Goal: Task Accomplishment & Management: Manage account settings

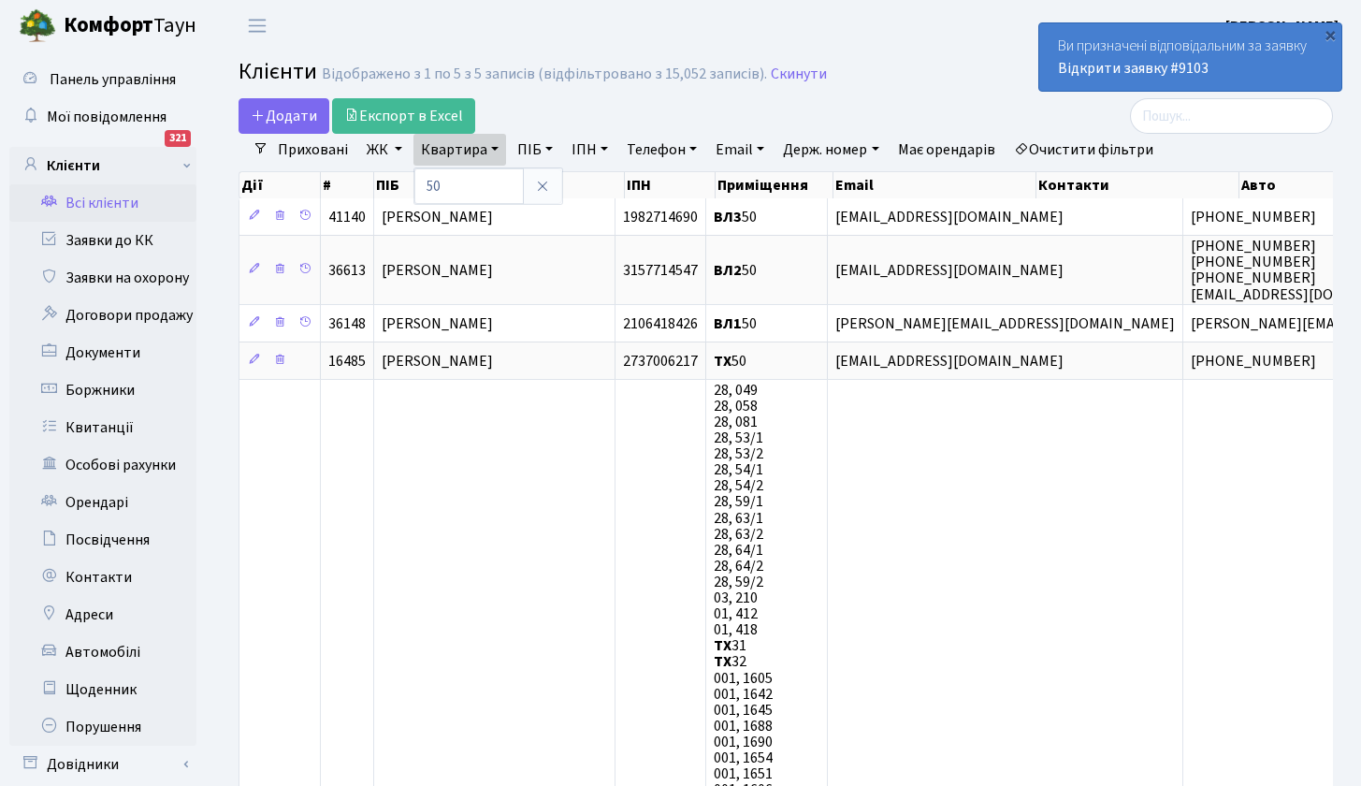
select select "25"
type input "5"
type input "218"
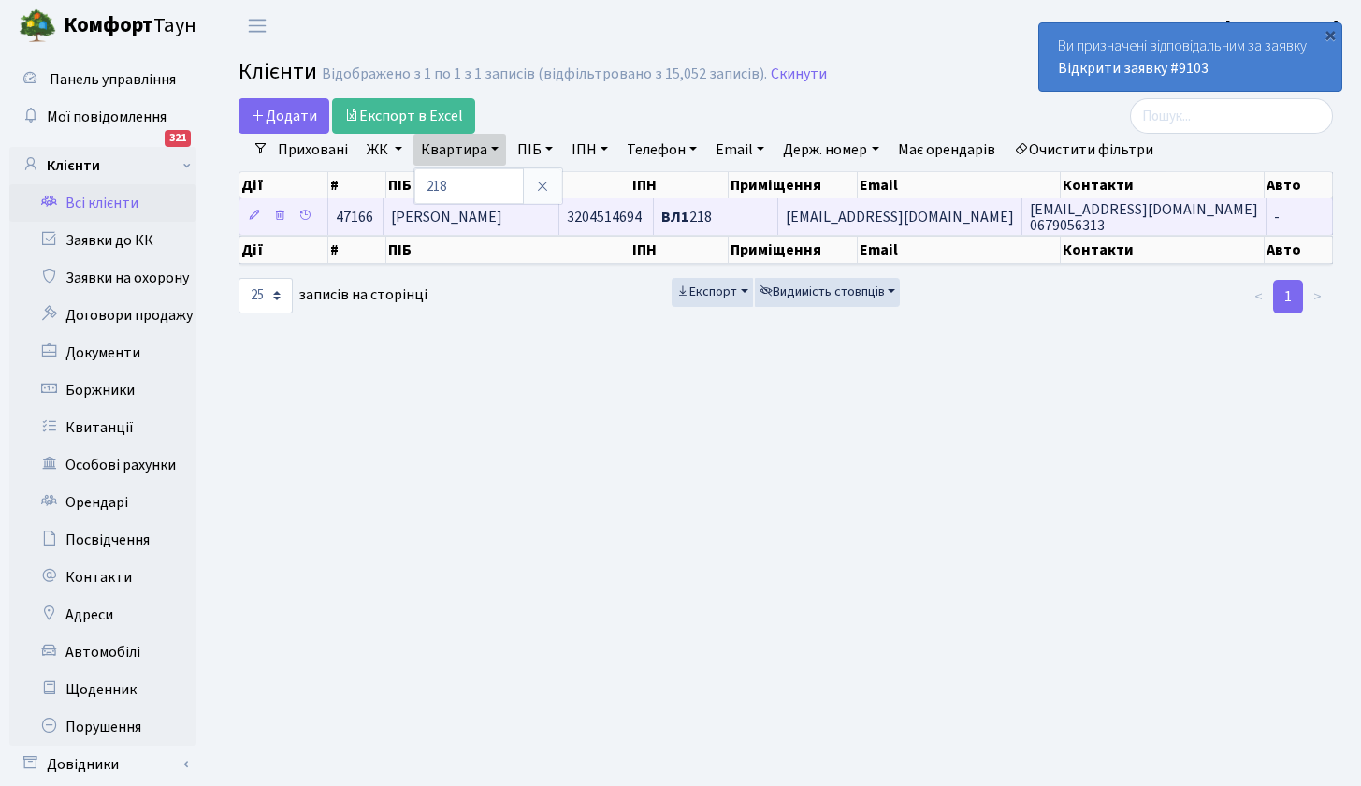
drag, startPoint x: 991, startPoint y: 218, endPoint x: 868, endPoint y: 226, distance: 122.9
click at [868, 226] on td "Katrya.ivanova@gmail.com" at bounding box center [900, 216] width 244 height 36
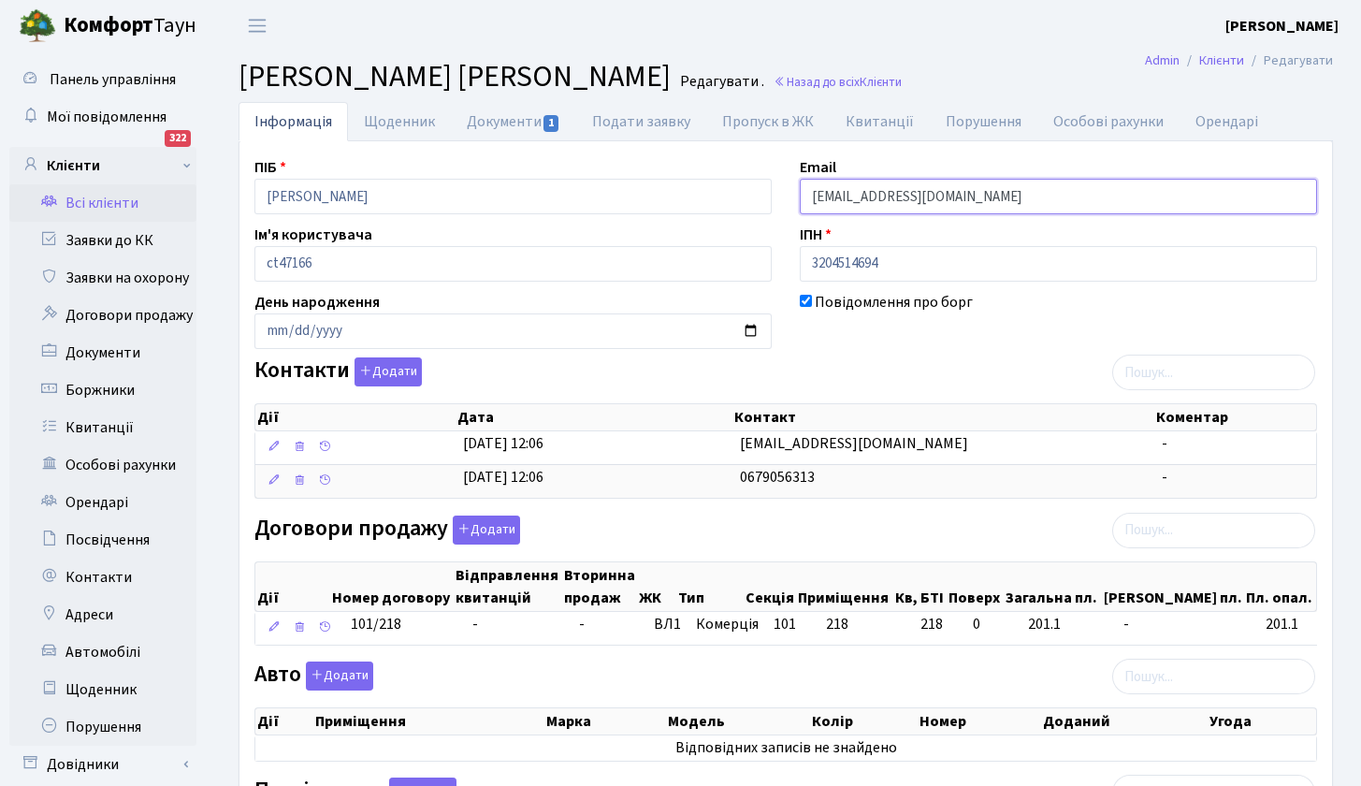
drag, startPoint x: 943, startPoint y: 205, endPoint x: 804, endPoint y: 196, distance: 139.7
click at [108, 206] on link "Всі клієнти" at bounding box center [102, 202] width 187 height 37
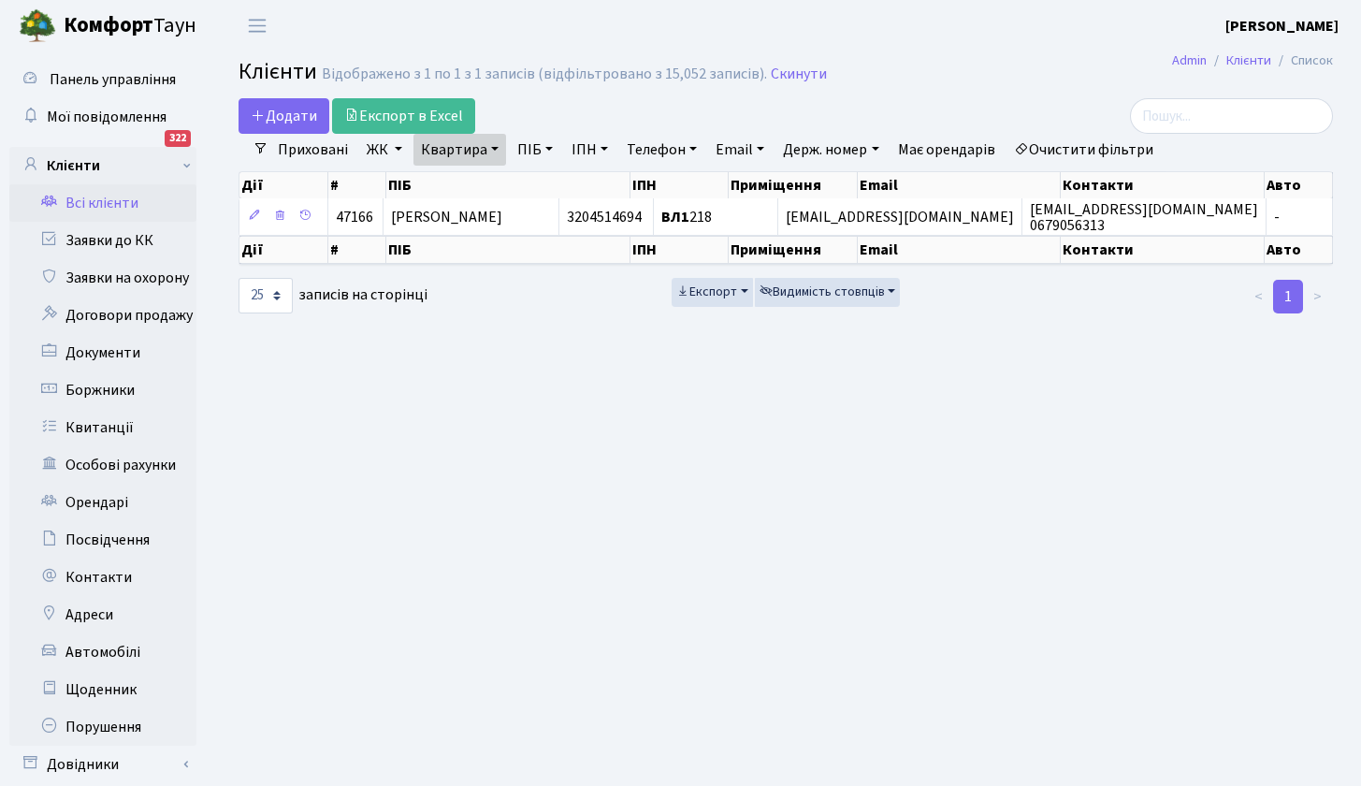
select select "25"
click at [399, 147] on link "ЖК" at bounding box center [384, 150] width 51 height 32
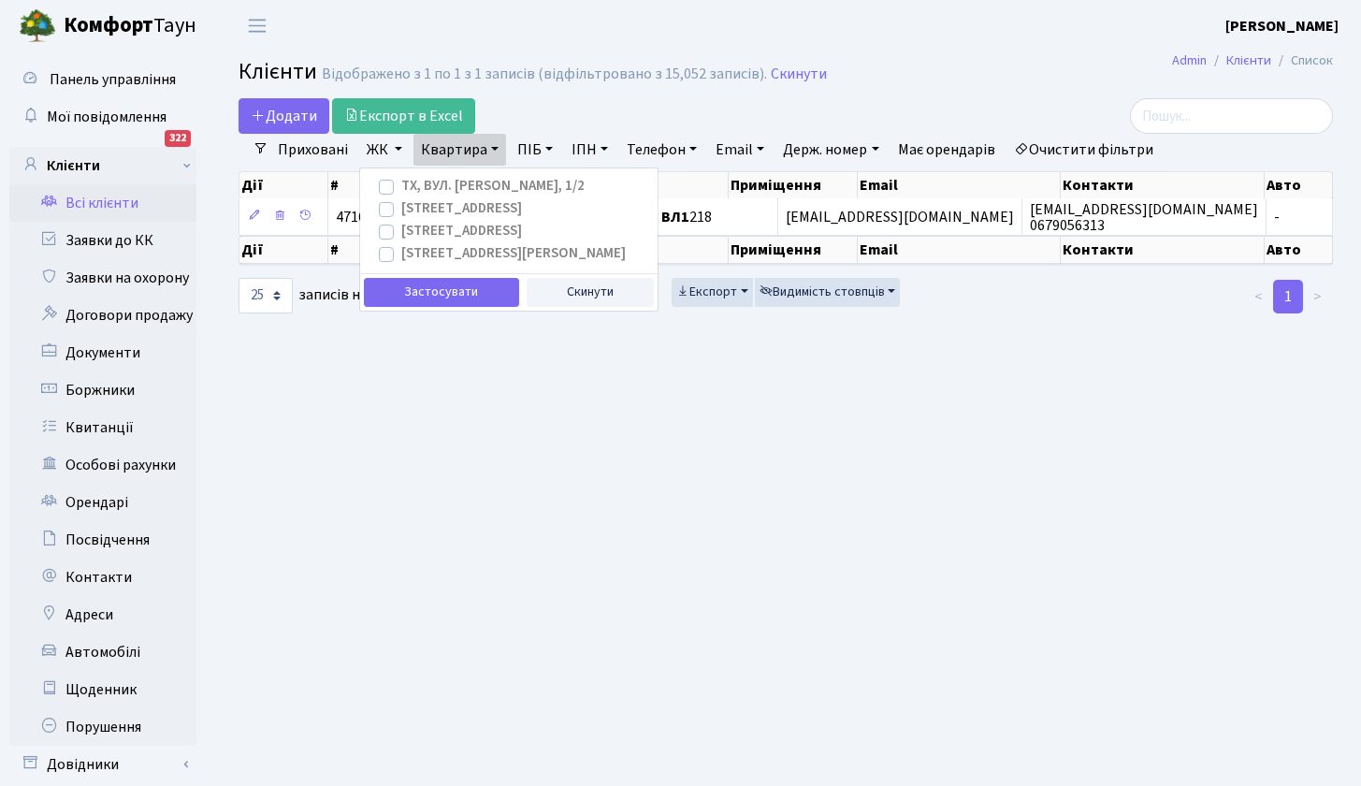
click at [401, 148] on link "ЖК" at bounding box center [384, 150] width 51 height 32
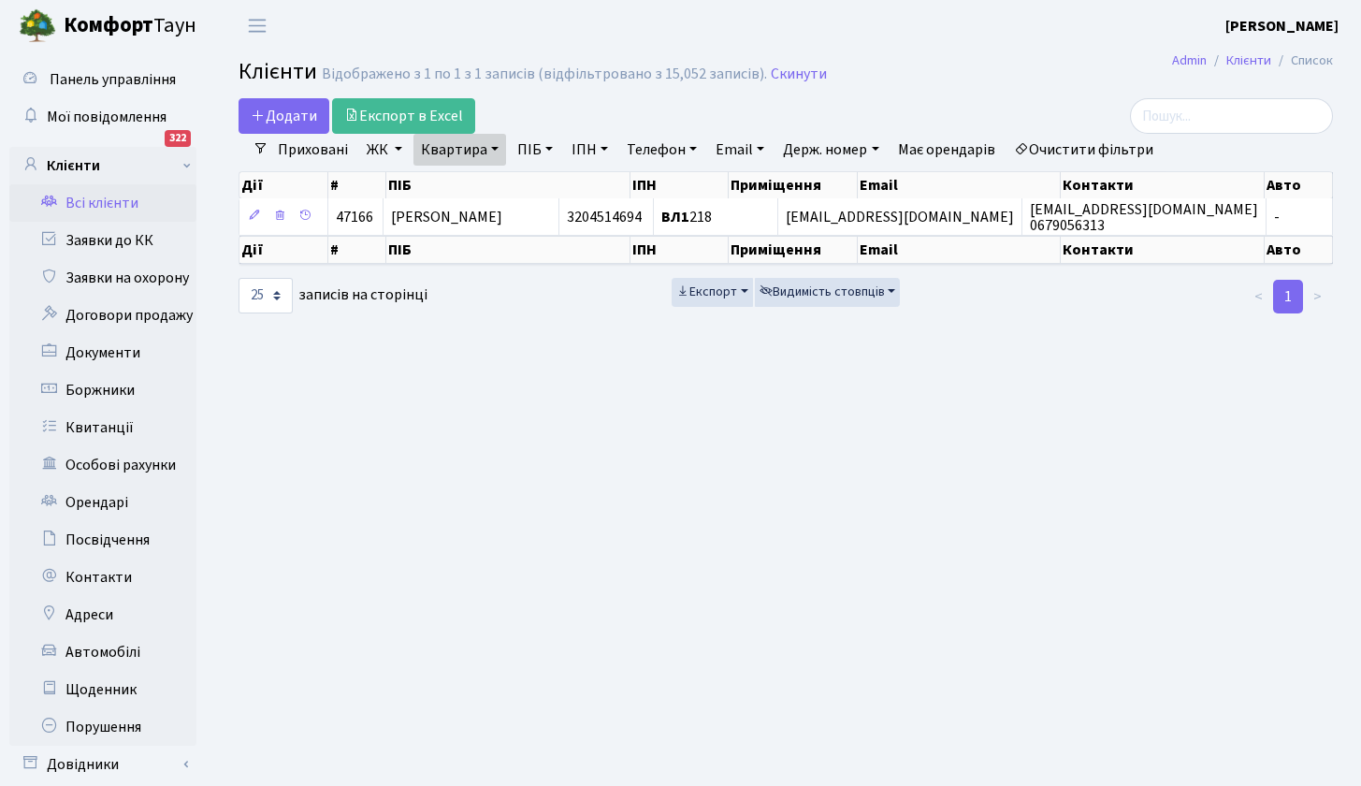
click at [490, 150] on link "Квартира" at bounding box center [460, 150] width 93 height 32
type input "81"
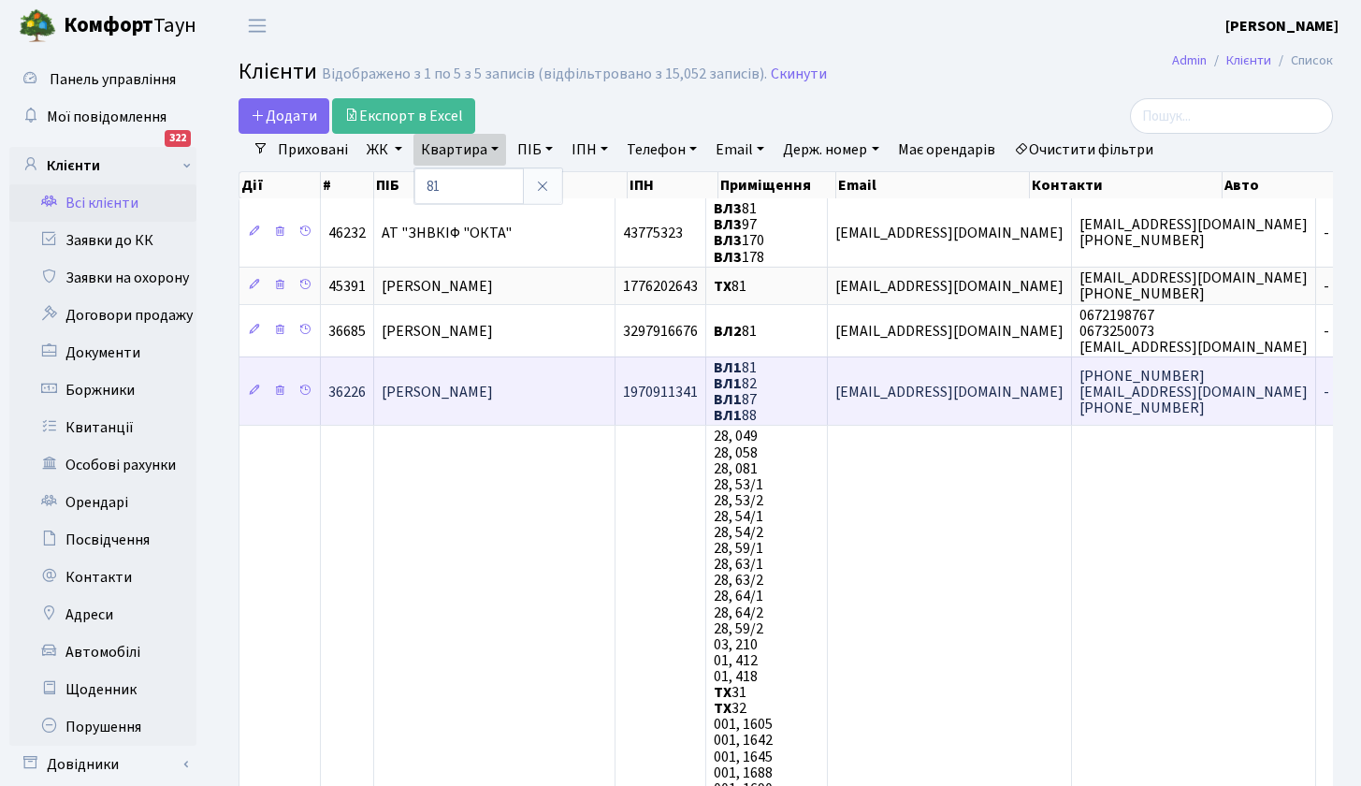
click at [493, 391] on span "[PERSON_NAME]" at bounding box center [437, 392] width 111 height 21
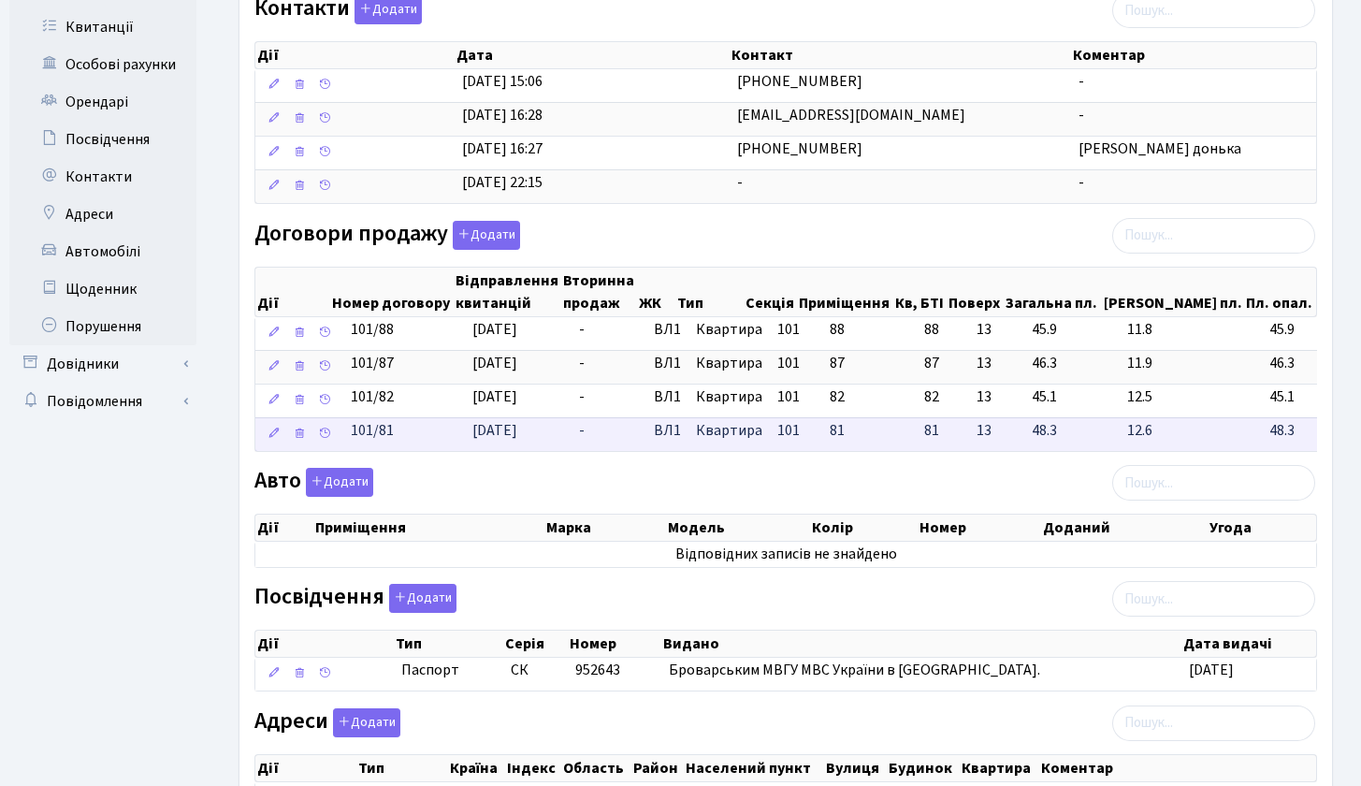
scroll to position [31, 0]
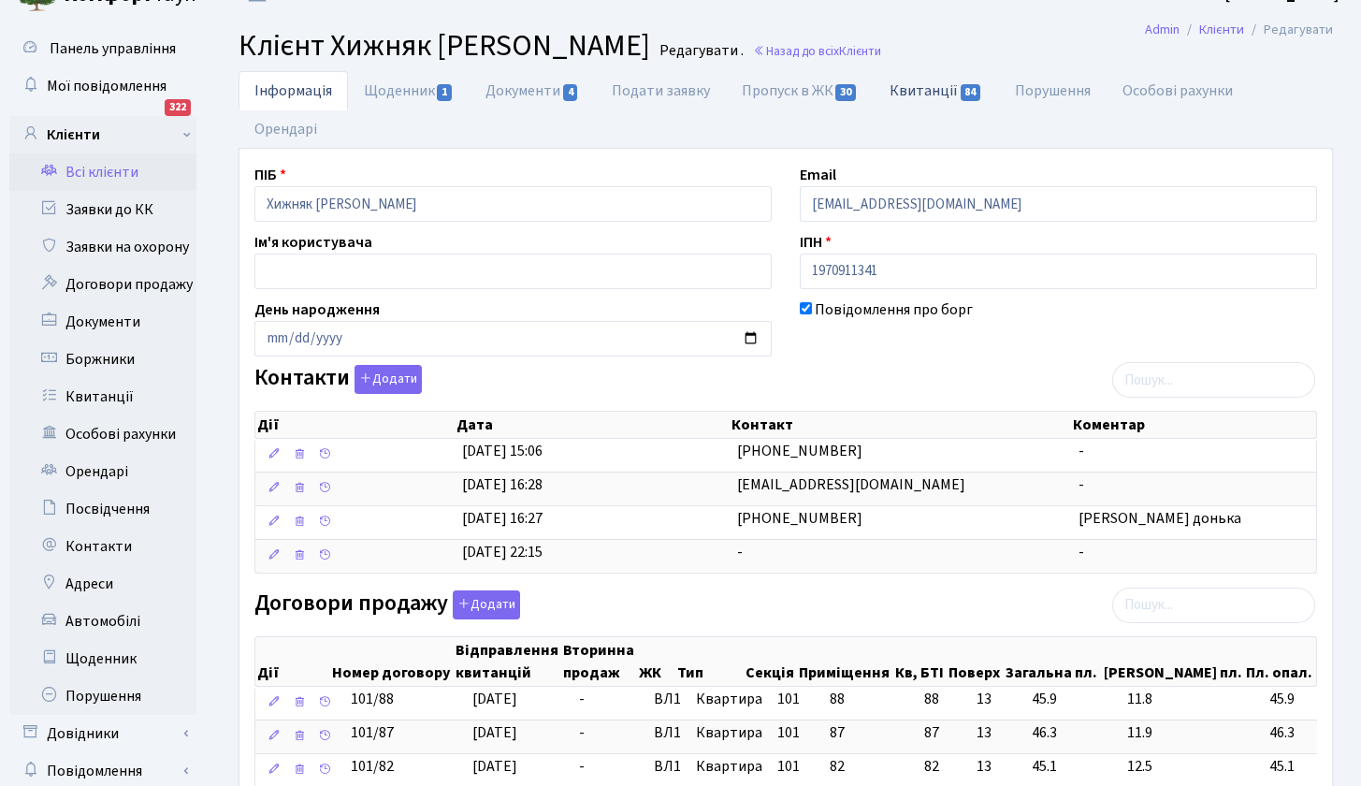
click at [919, 93] on link "Квитанції 84" at bounding box center [936, 90] width 124 height 38
select select "25"
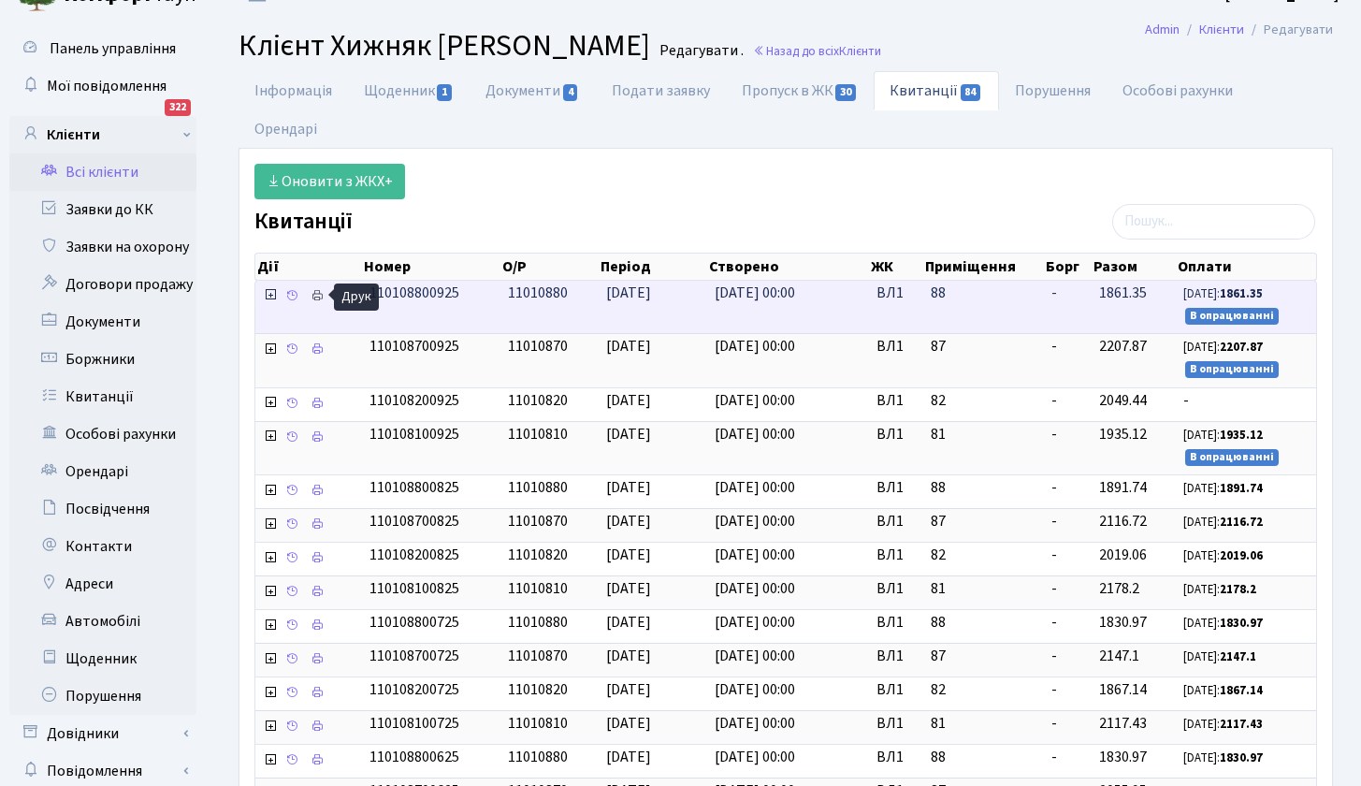
click at [321, 297] on icon at bounding box center [317, 295] width 13 height 13
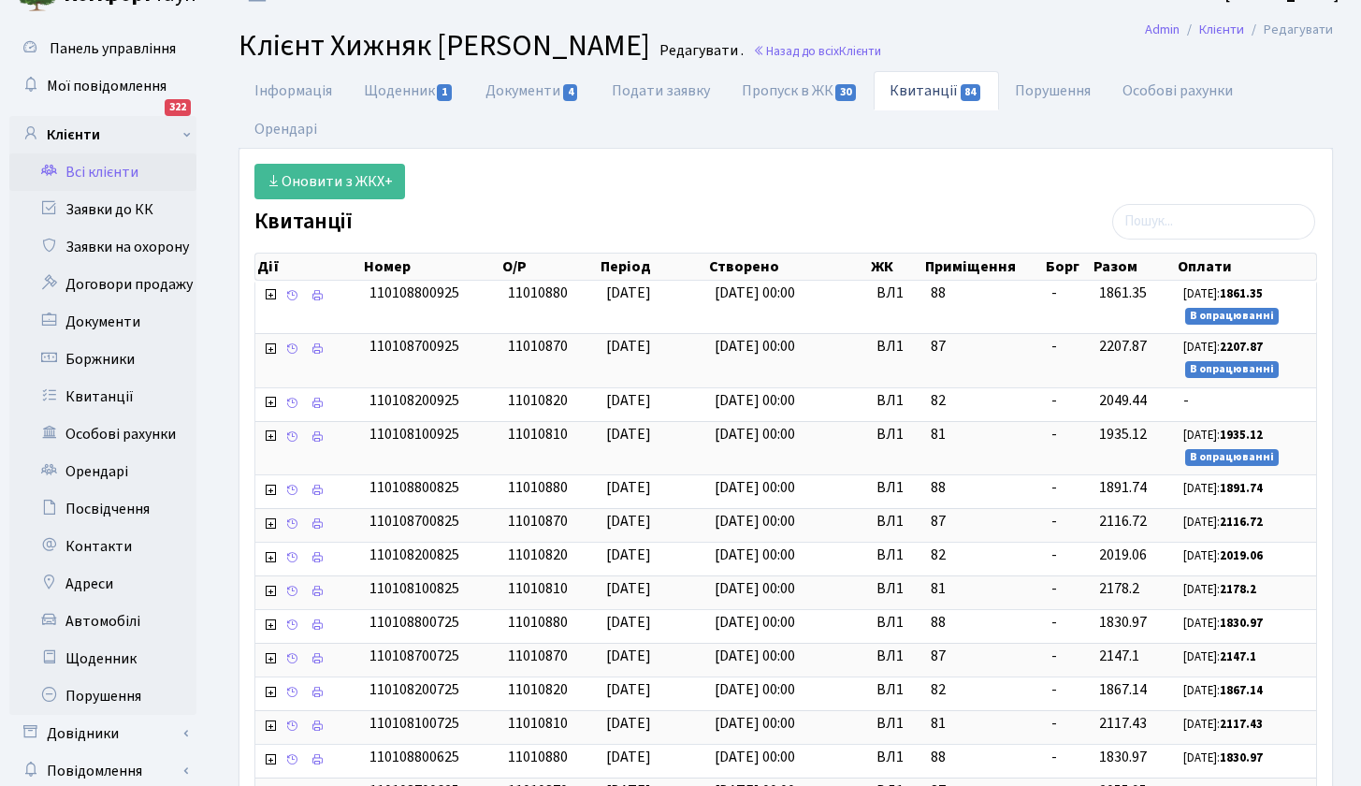
click at [789, 207] on div "Оновити з ЖКХ+ Квитанції Дії Номер О/Р Період Створено ЖК Приміщення Борг Дії" at bounding box center [785, 700] width 1091 height 1072
click at [117, 171] on link "Всі клієнти" at bounding box center [102, 171] width 187 height 37
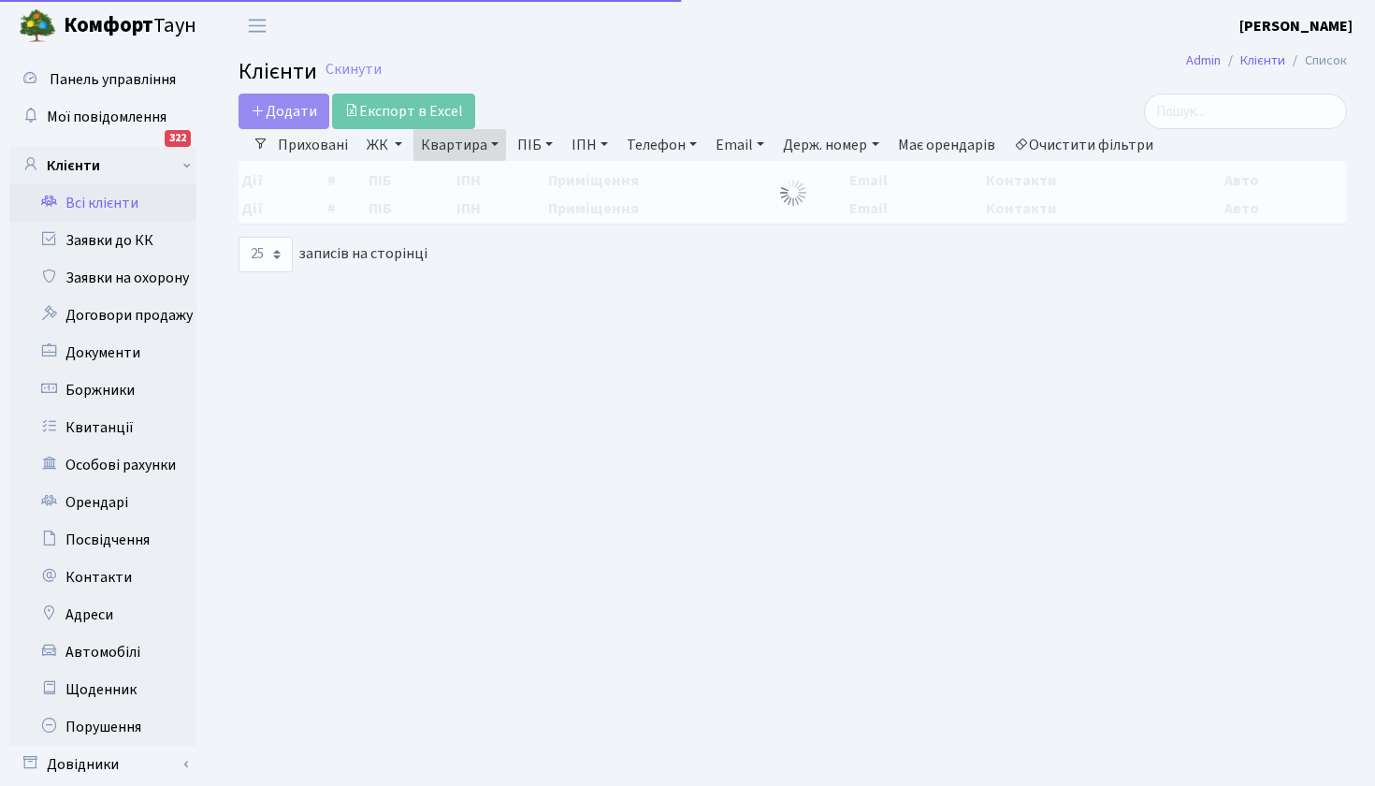
select select "25"
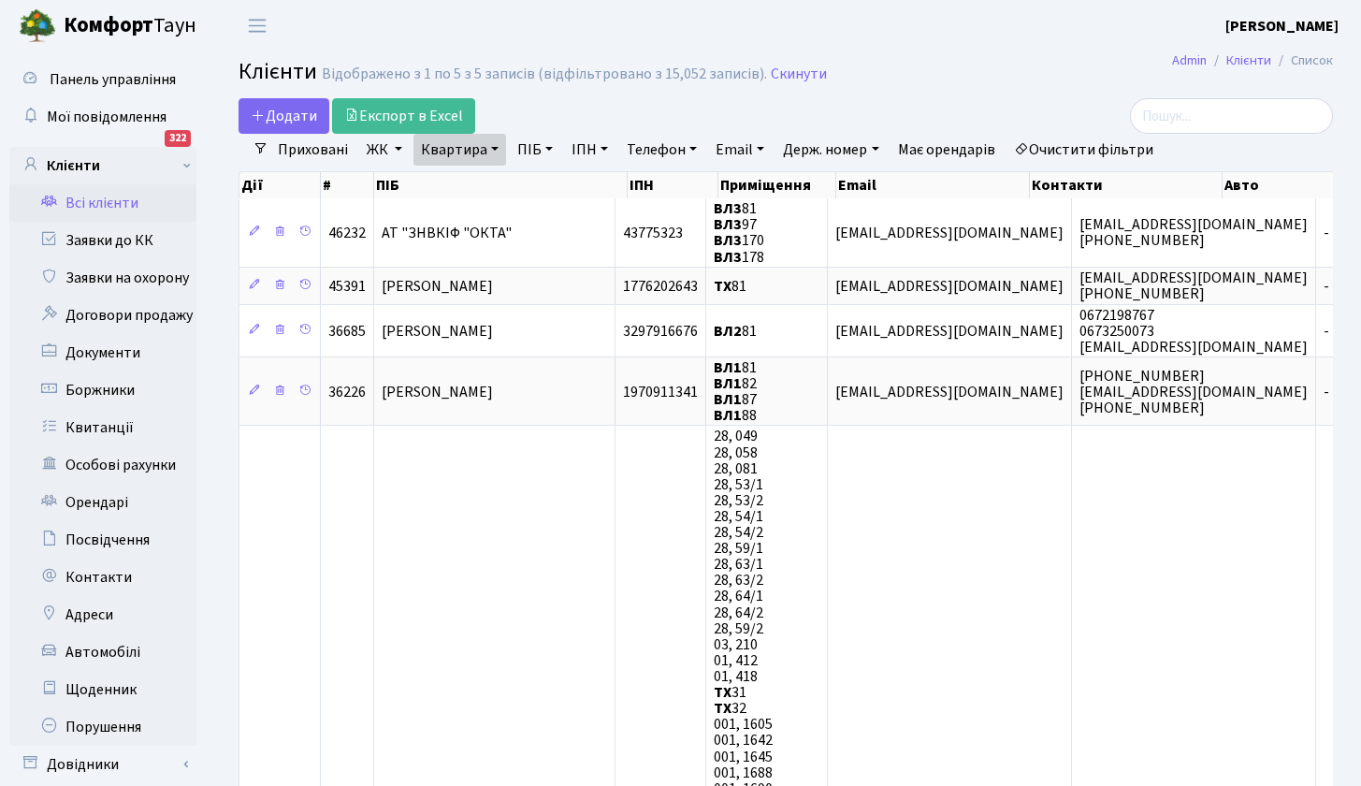
click at [475, 147] on link "Квартира" at bounding box center [460, 150] width 93 height 32
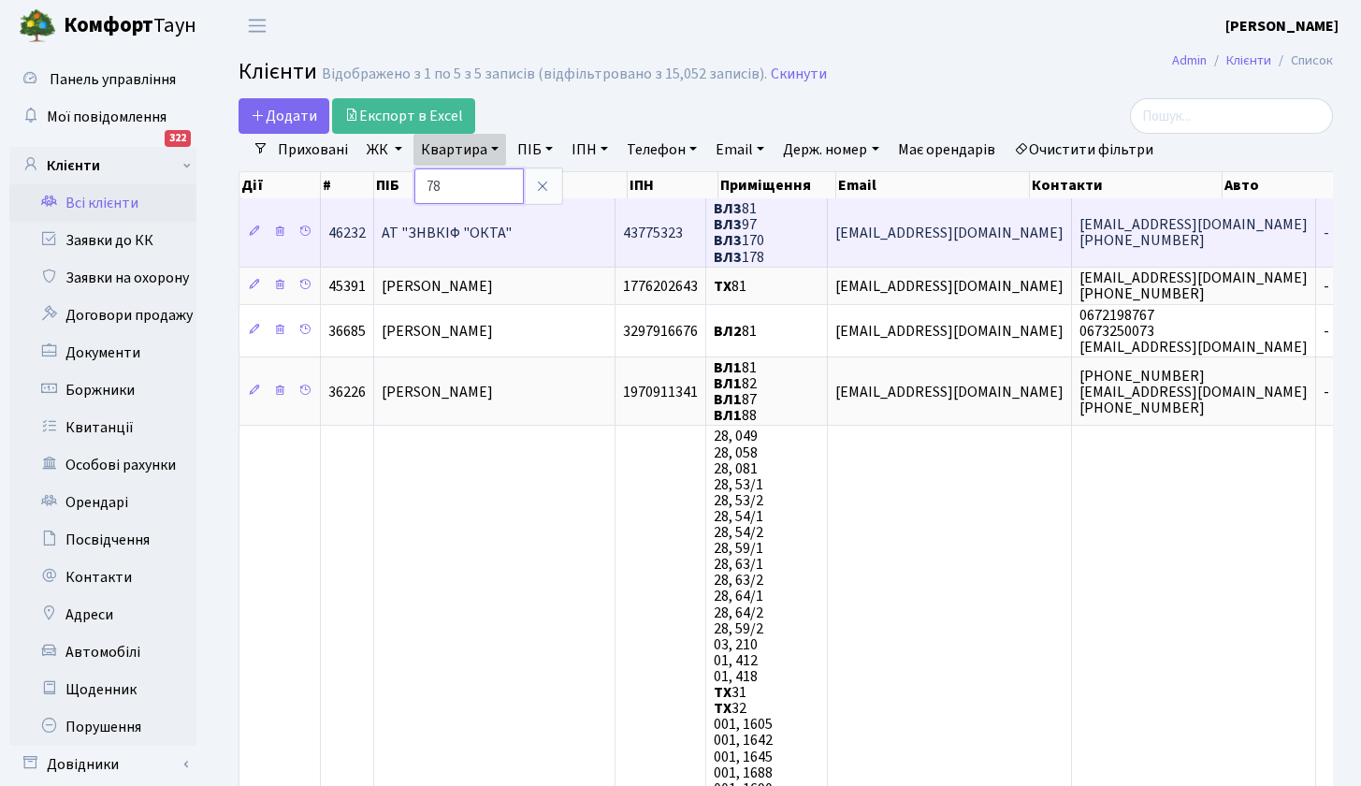
type input "78"
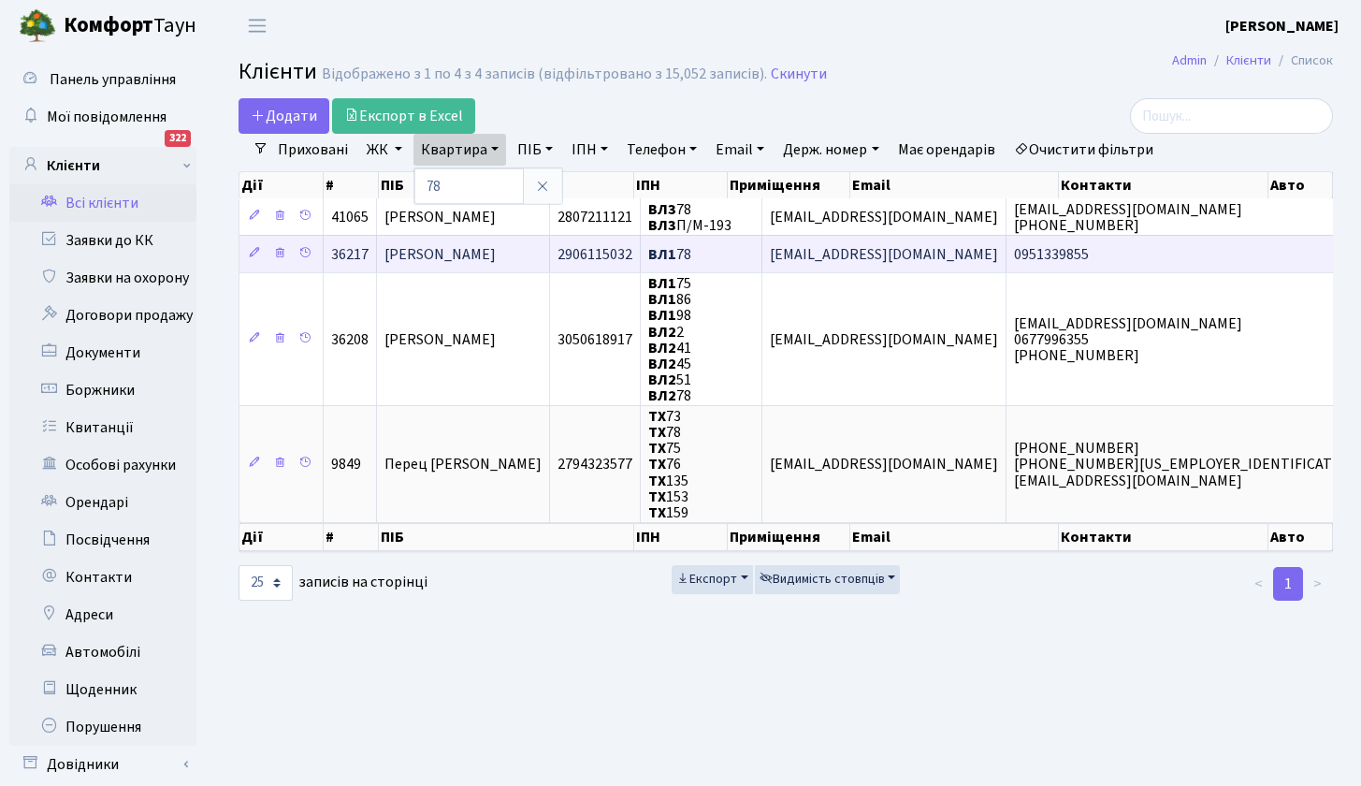
click at [496, 252] on span "[PERSON_NAME]" at bounding box center [440, 254] width 111 height 21
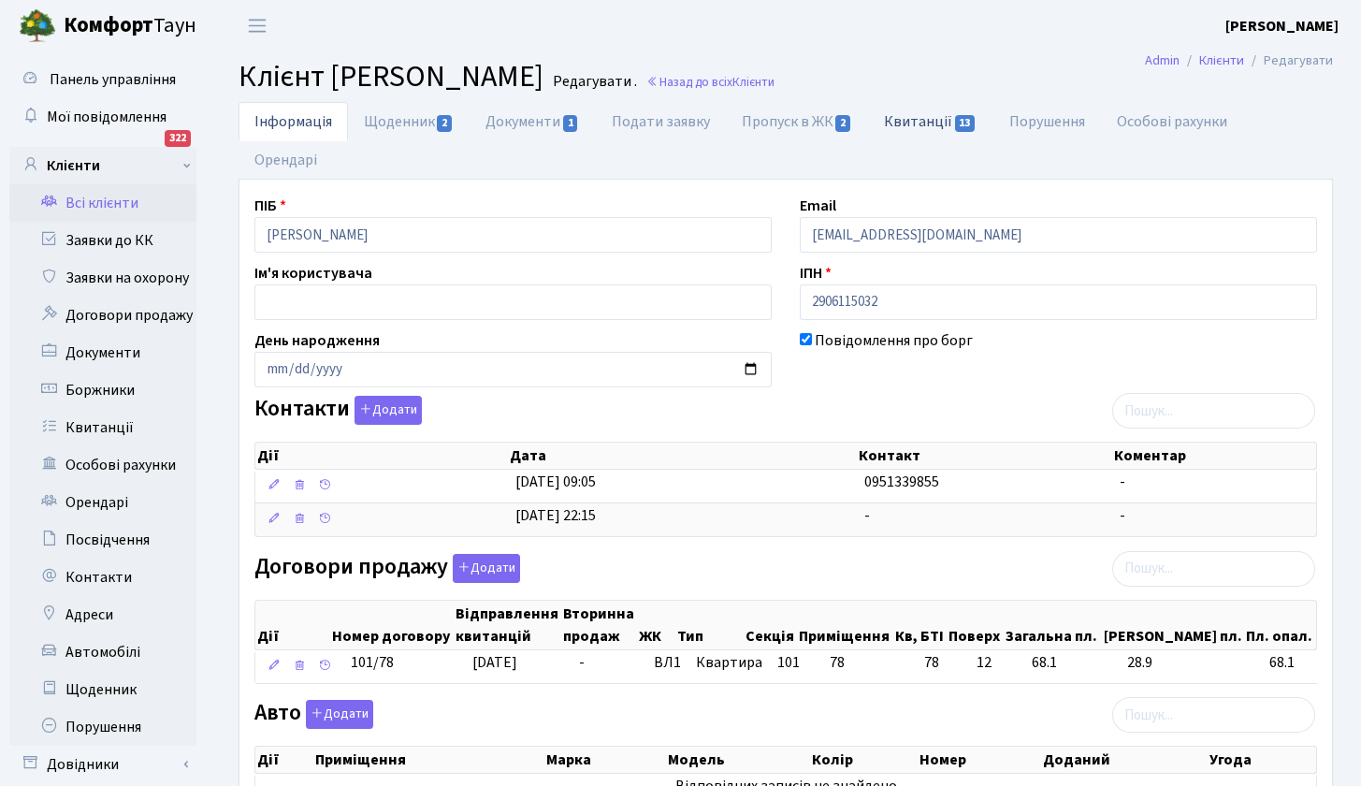
click at [906, 120] on link "Квитанції 13" at bounding box center [930, 121] width 124 height 38
select select "25"
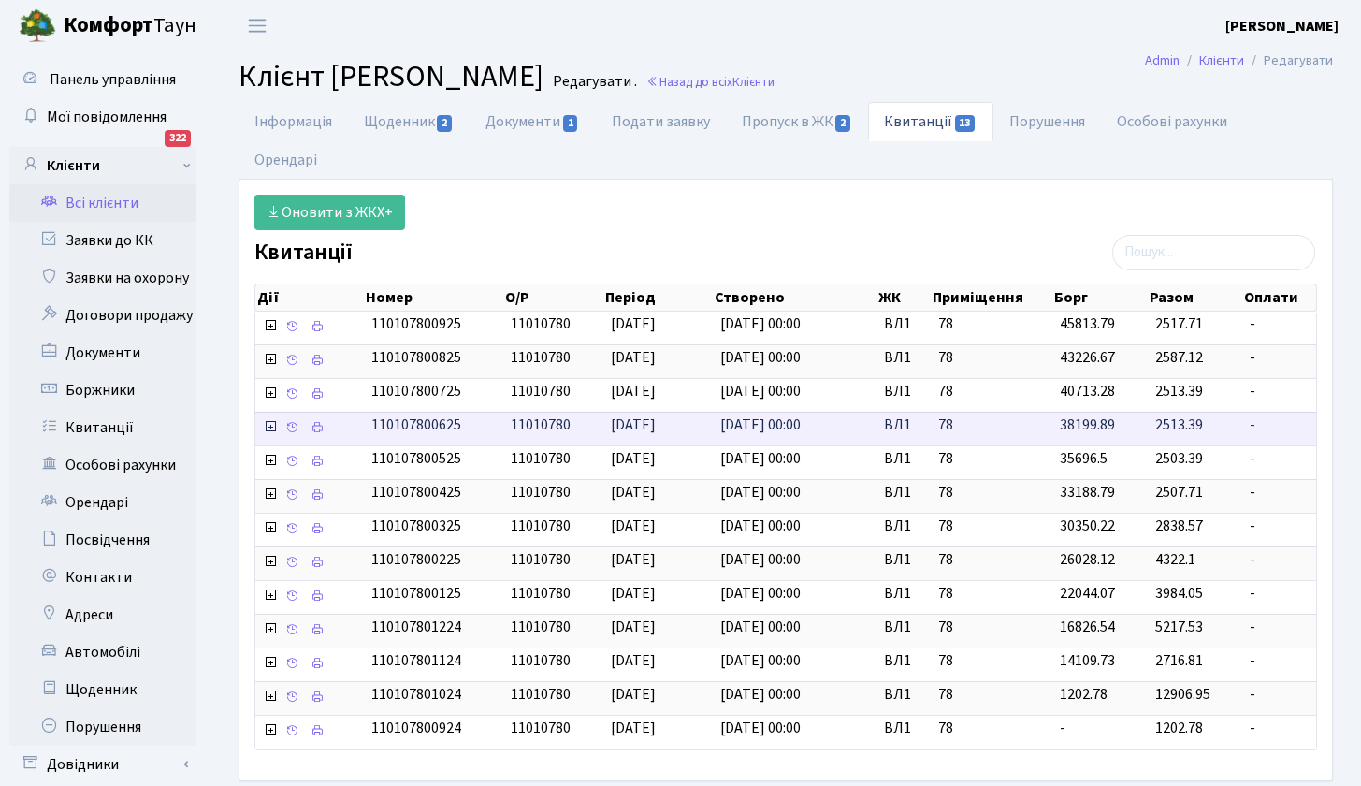
scroll to position [94, 0]
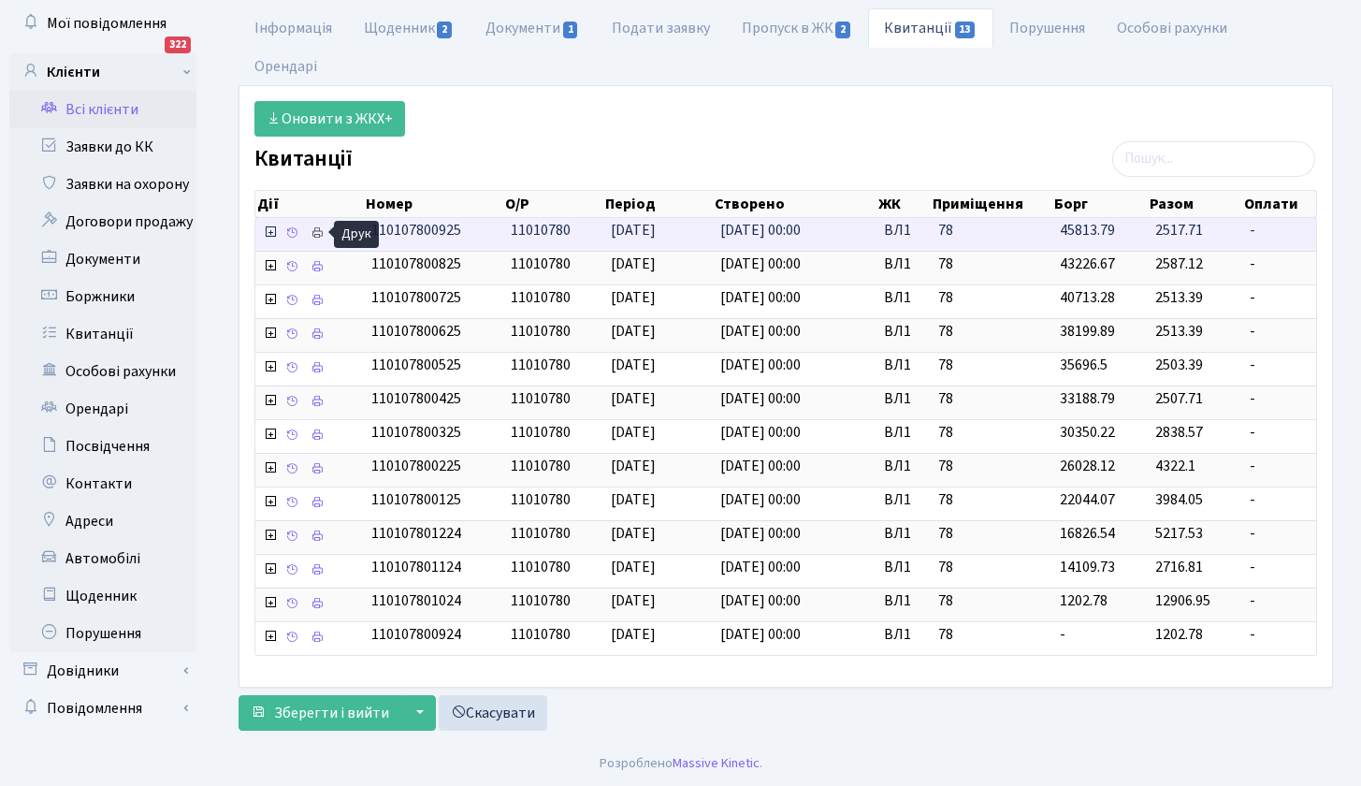
click at [314, 232] on icon at bounding box center [317, 232] width 13 height 13
